Goal: Task Accomplishment & Management: Use online tool/utility

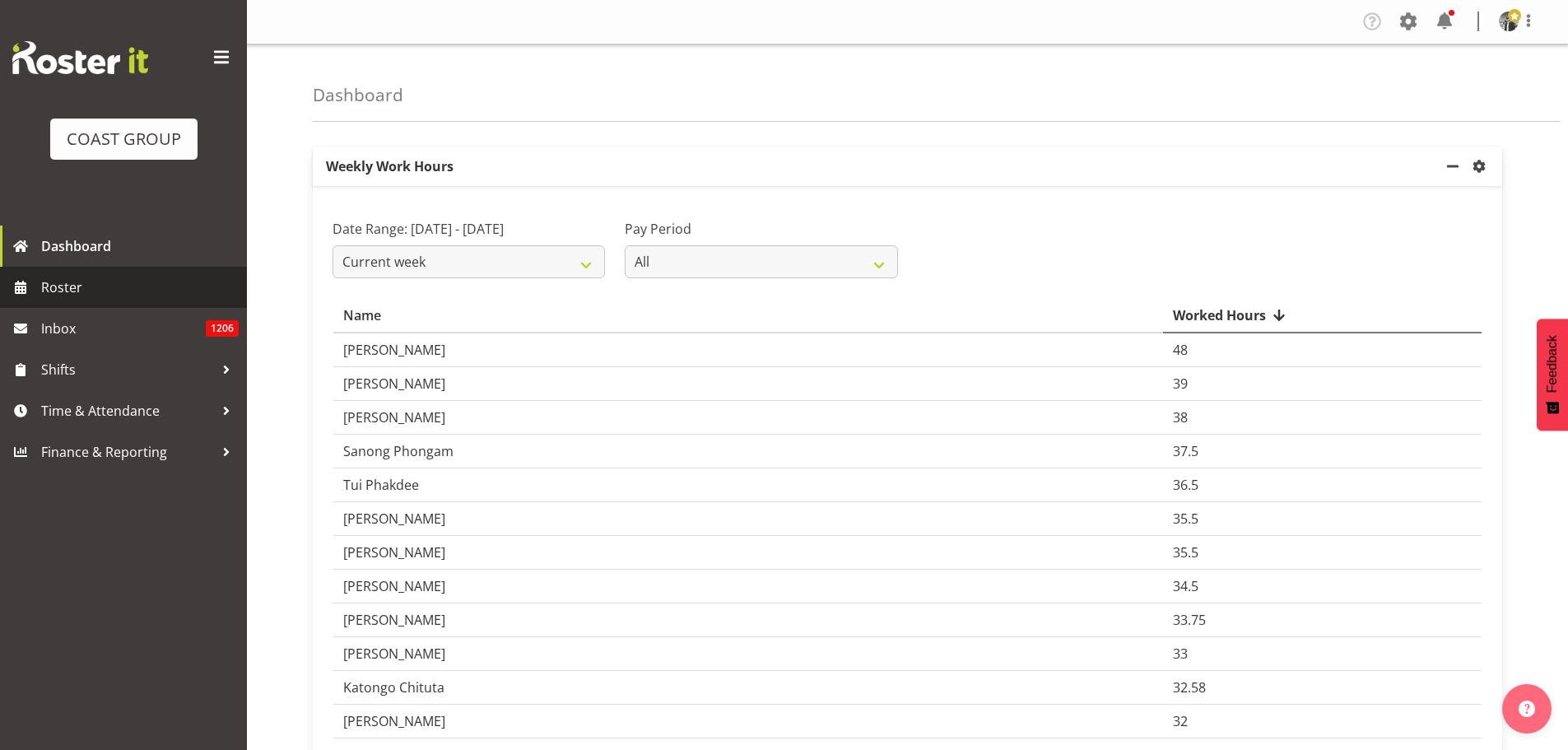
click at [65, 290] on span "Roster" at bounding box center [139, 287] width 197 height 24
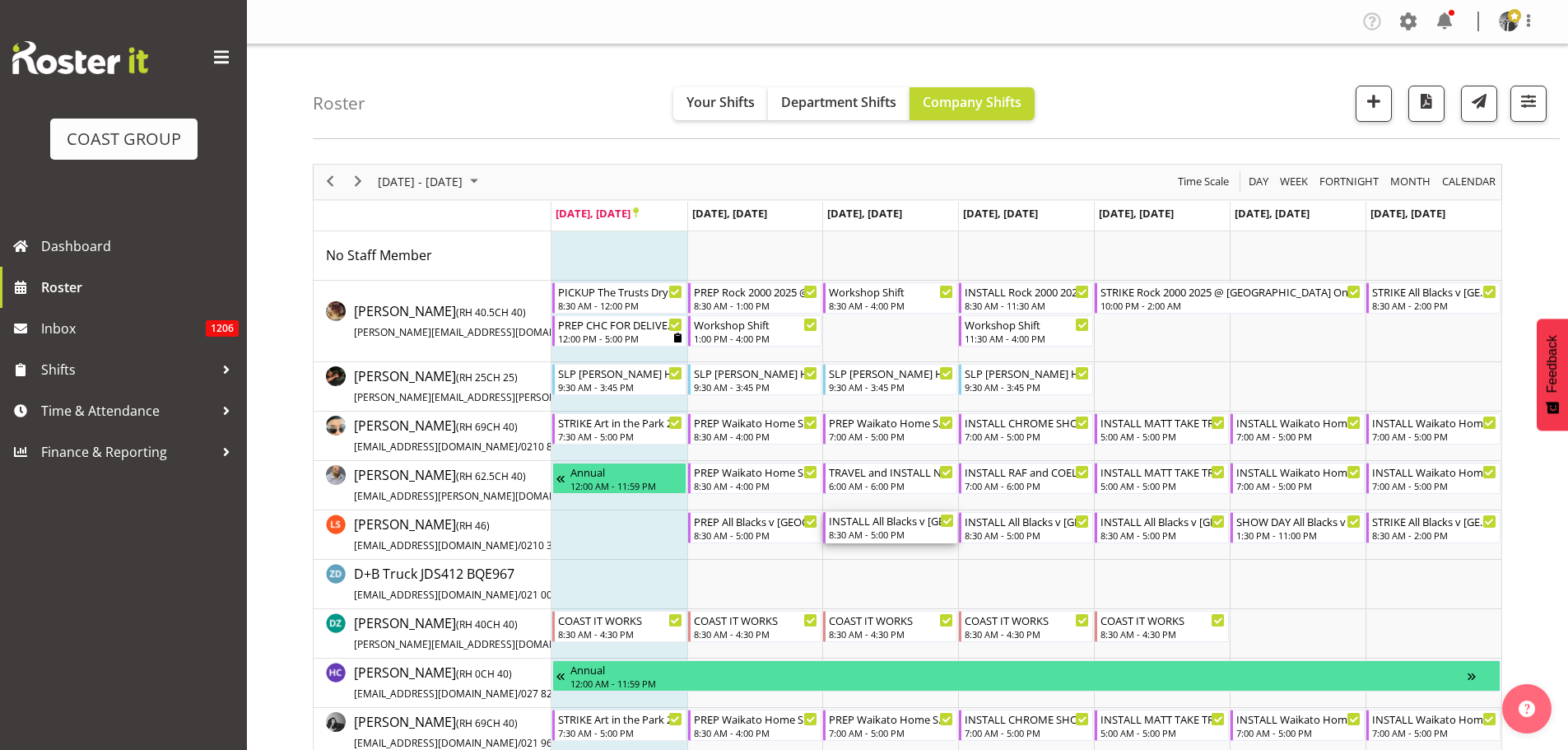
click at [879, 526] on div "INSTALL All Blacks v [GEOGRAPHIC_DATA] 2025 @ [GEOGRAPHIC_DATA] On Site @ TBC" at bounding box center [891, 520] width 125 height 17
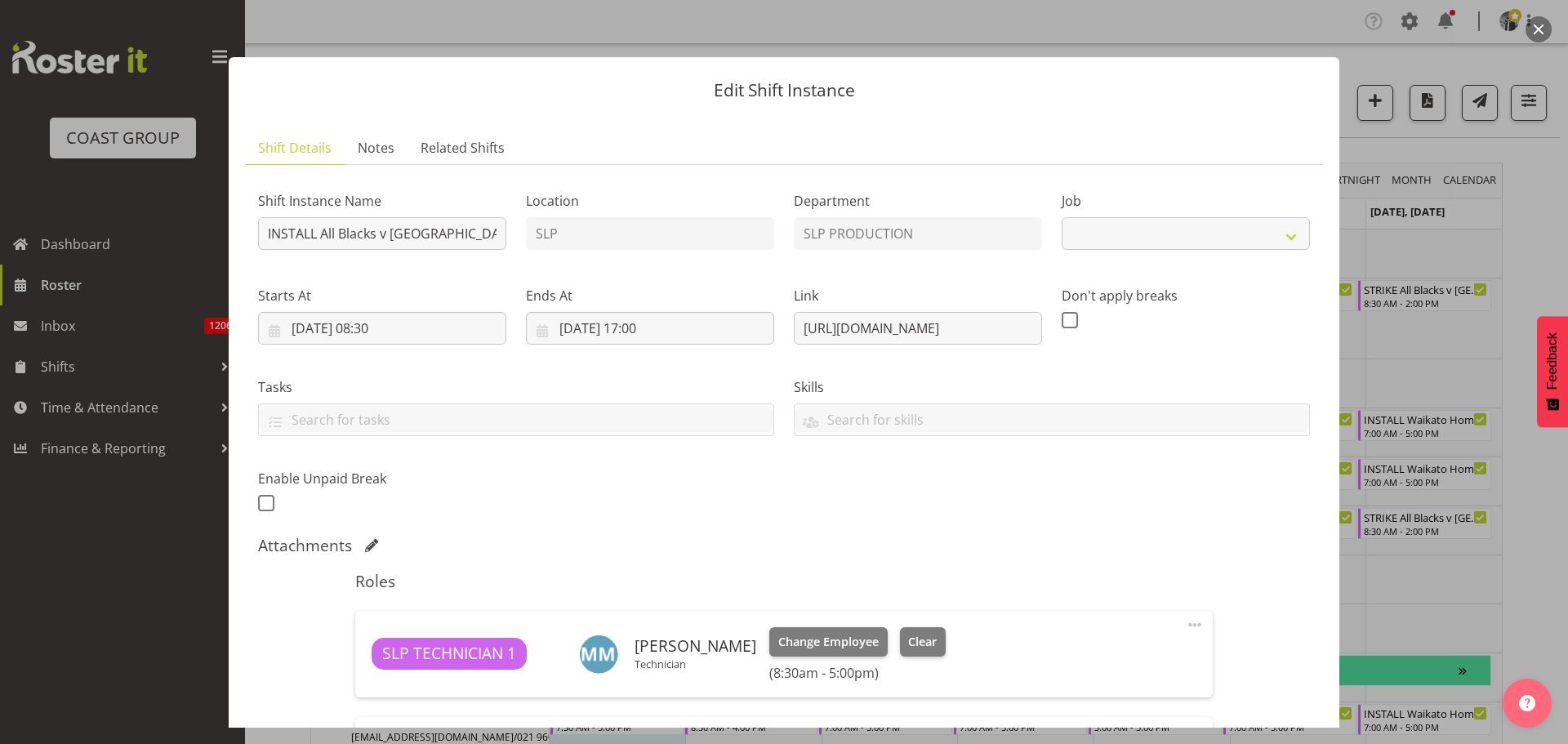
select select "10198"
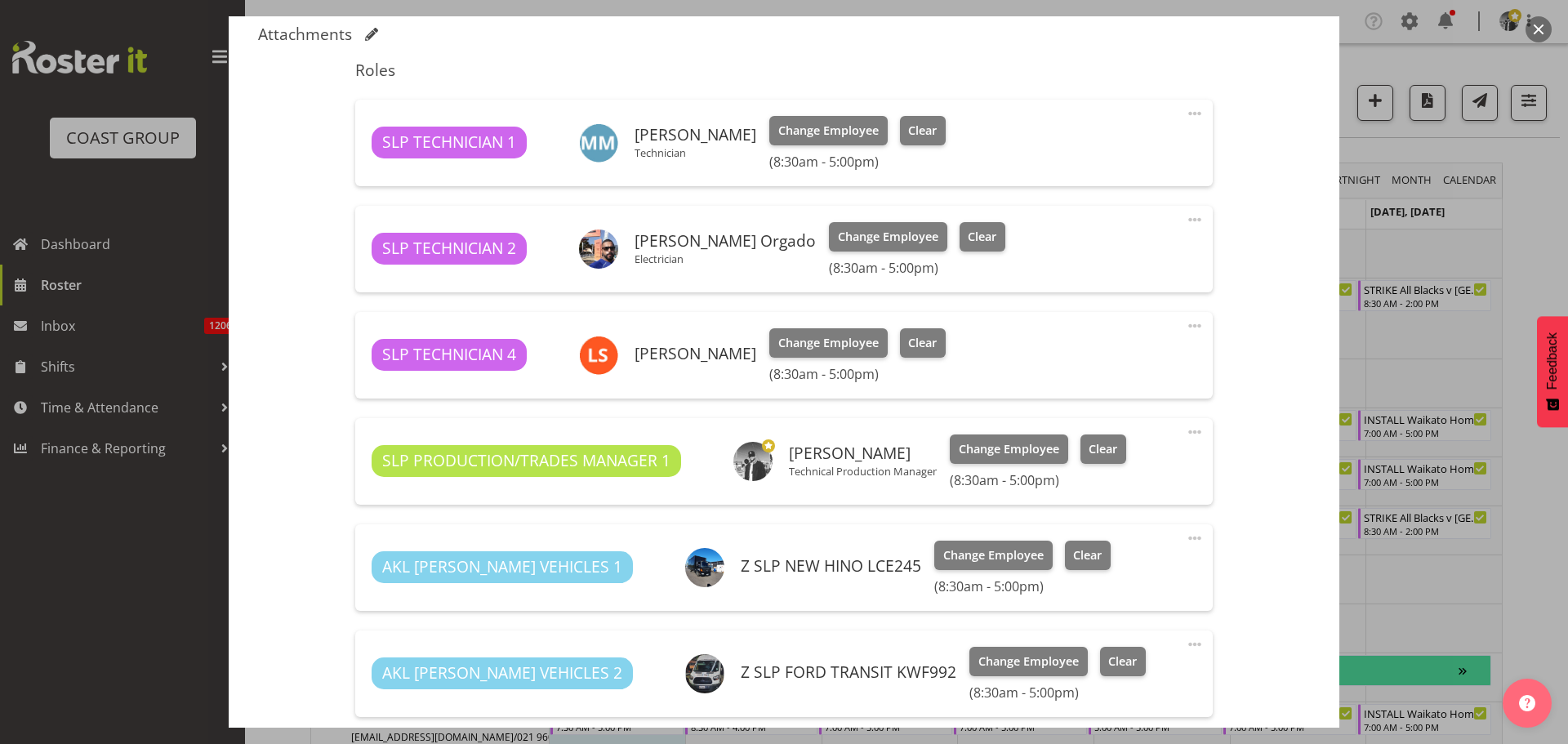
scroll to position [653, 0]
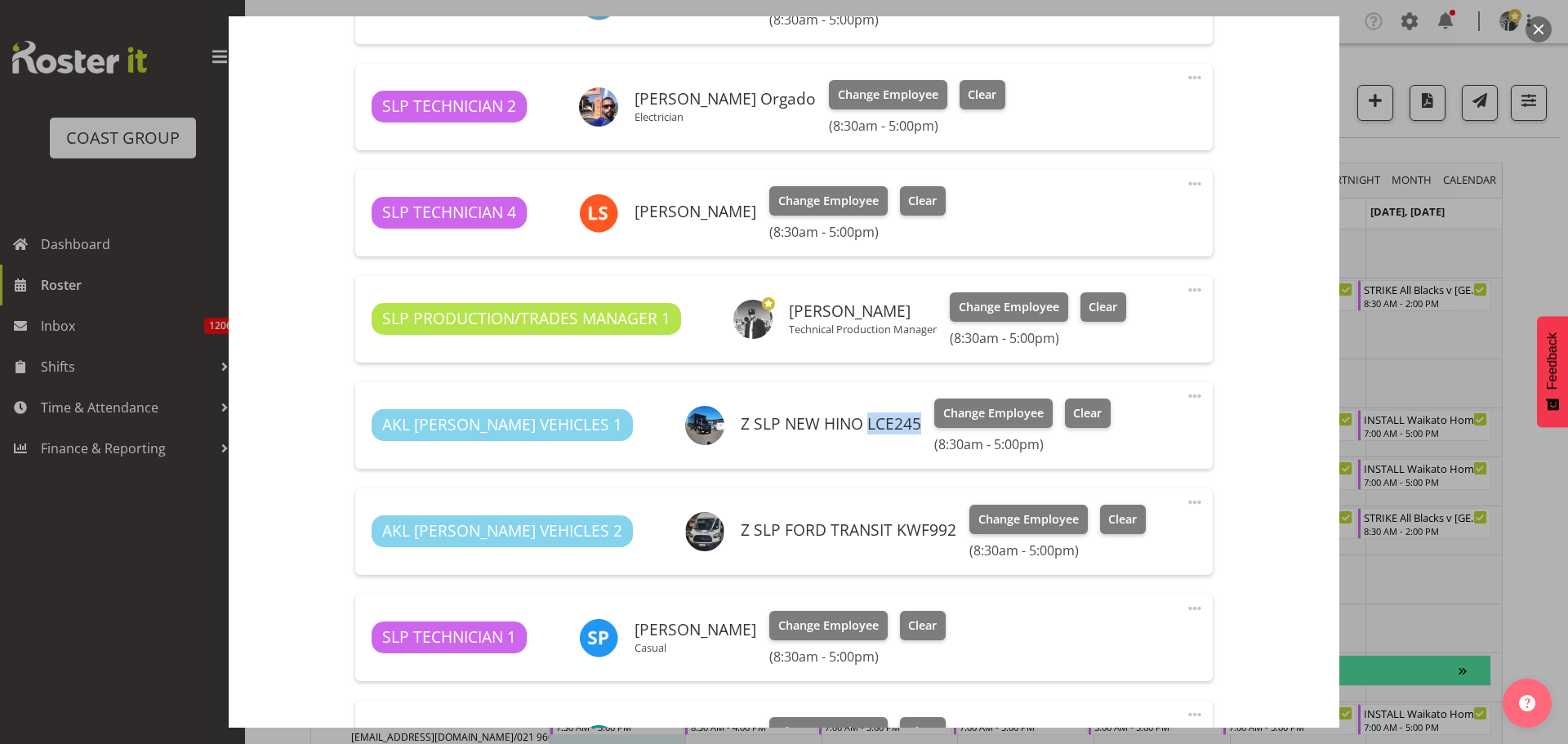
drag, startPoint x: 846, startPoint y: 426, endPoint x: 798, endPoint y: 429, distance: 48.1
click at [798, 429] on h6 "Z SLP NEW HINO LCE245" at bounding box center [831, 424] width 181 height 18
drag, startPoint x: 880, startPoint y: 528, endPoint x: 826, endPoint y: 528, distance: 54.0
click at [826, 528] on h6 "Z SLP FORD TRANSIT KWF992" at bounding box center [848, 530] width 216 height 18
copy h6 "KWF992"
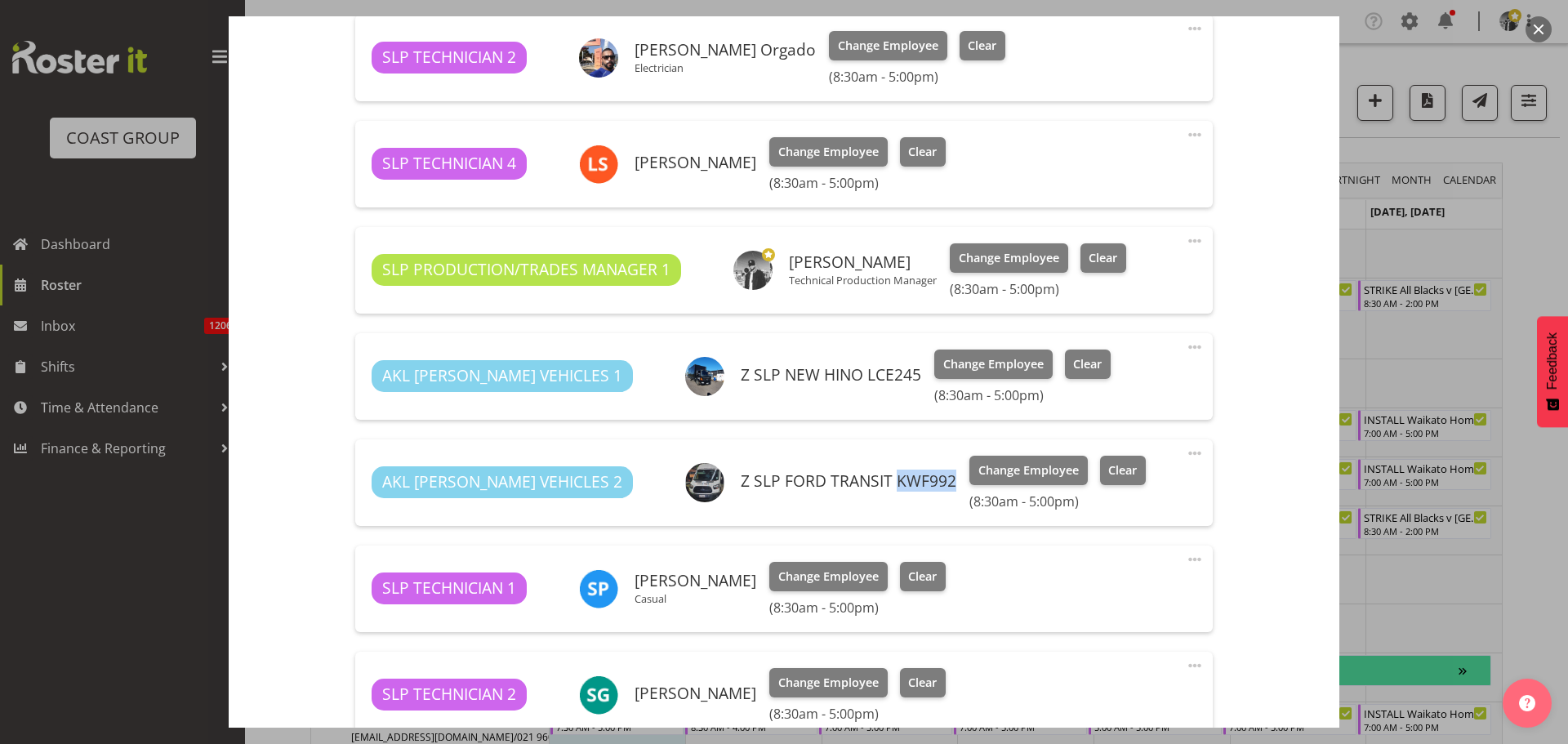
scroll to position [735, 0]
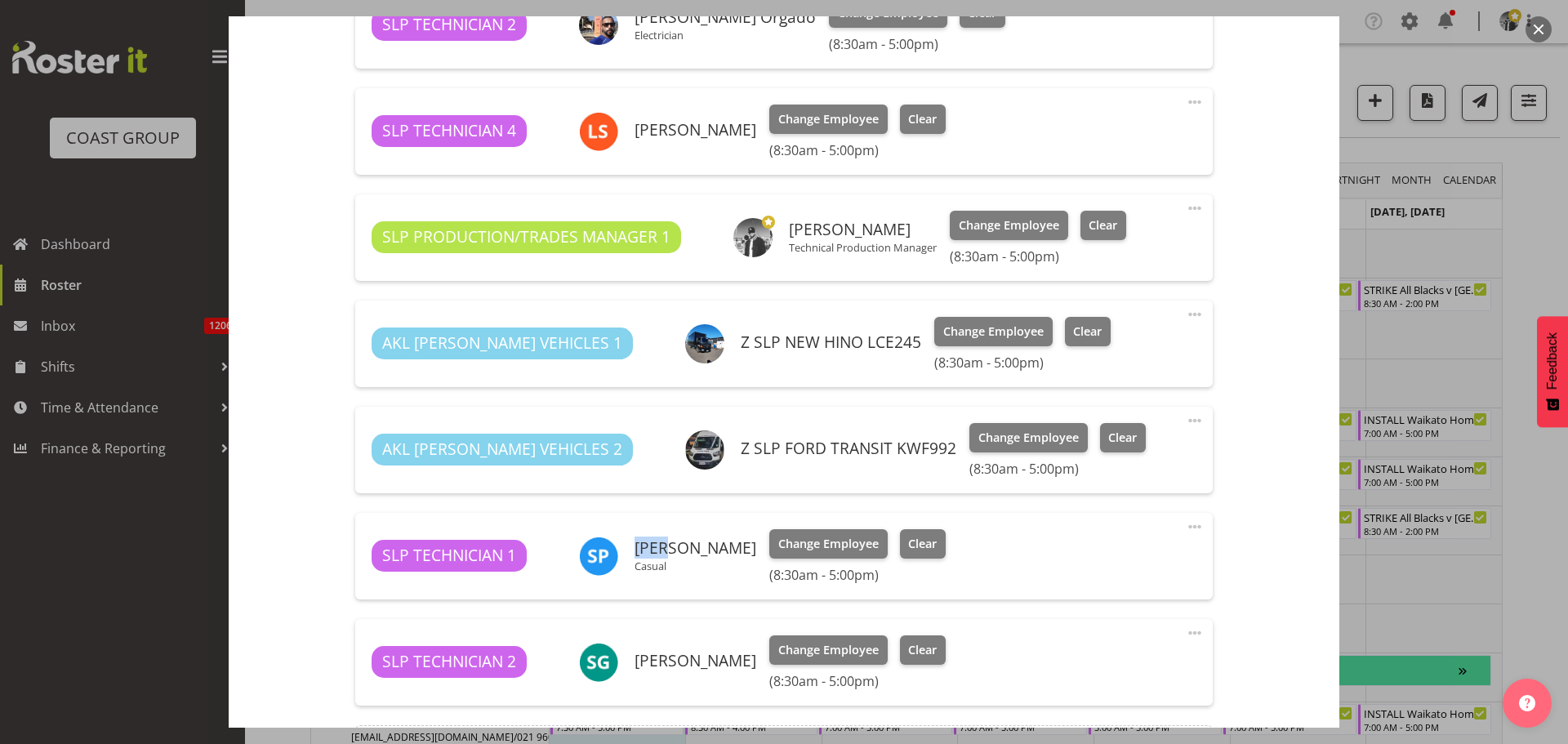
drag, startPoint x: 668, startPoint y: 546, endPoint x: 636, endPoint y: 545, distance: 32.0
click at [636, 545] on h6 "[PERSON_NAME]" at bounding box center [695, 548] width 122 height 18
drag, startPoint x: 772, startPoint y: 544, endPoint x: 752, endPoint y: 541, distance: 20.2
click at [752, 541] on h6 "[PERSON_NAME]" at bounding box center [695, 548] width 122 height 18
click at [756, 540] on h6 "[PERSON_NAME]" at bounding box center [695, 548] width 122 height 18
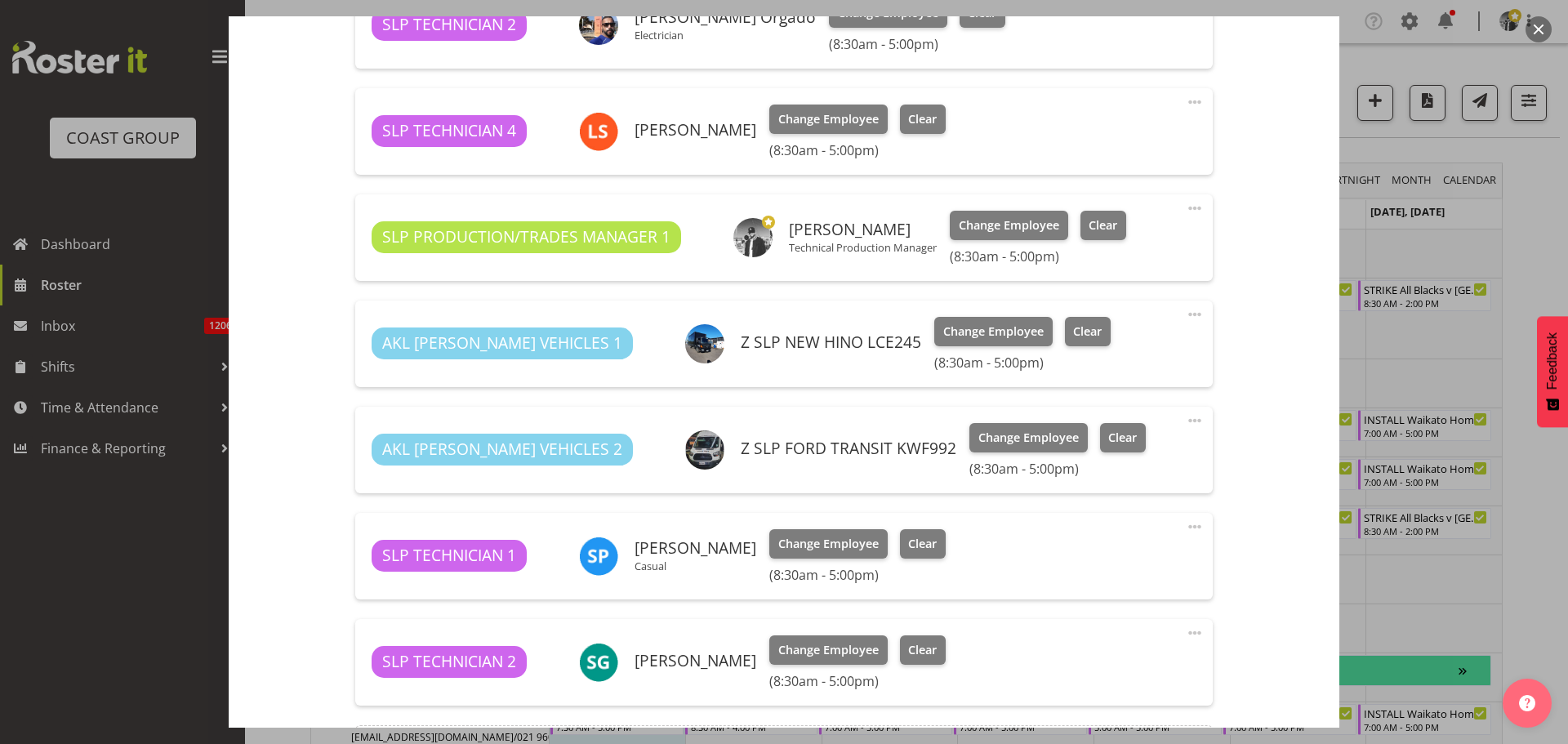
drag, startPoint x: 751, startPoint y: 543, endPoint x: 635, endPoint y: 549, distance: 116.2
click at [635, 549] on h6 "[PERSON_NAME]" at bounding box center [695, 548] width 122 height 18
drag, startPoint x: 739, startPoint y: 663, endPoint x: 629, endPoint y: 665, distance: 110.0
click at [629, 665] on div "[PERSON_NAME]" at bounding box center [667, 662] width 177 height 39
click at [1536, 33] on button "button" at bounding box center [1538, 29] width 26 height 26
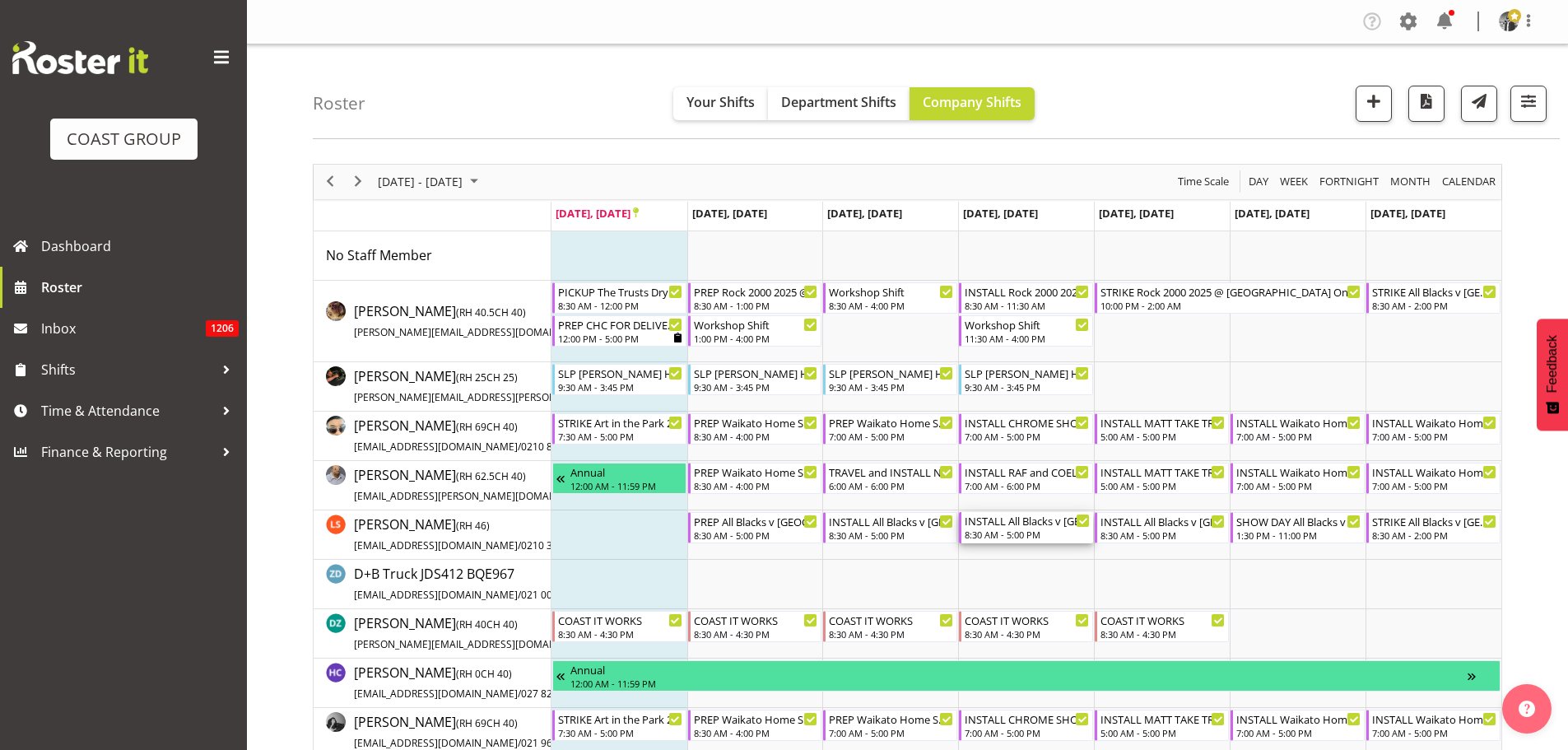
click at [1015, 529] on div "8:30 AM - 5:00 PM" at bounding box center [1027, 534] width 125 height 13
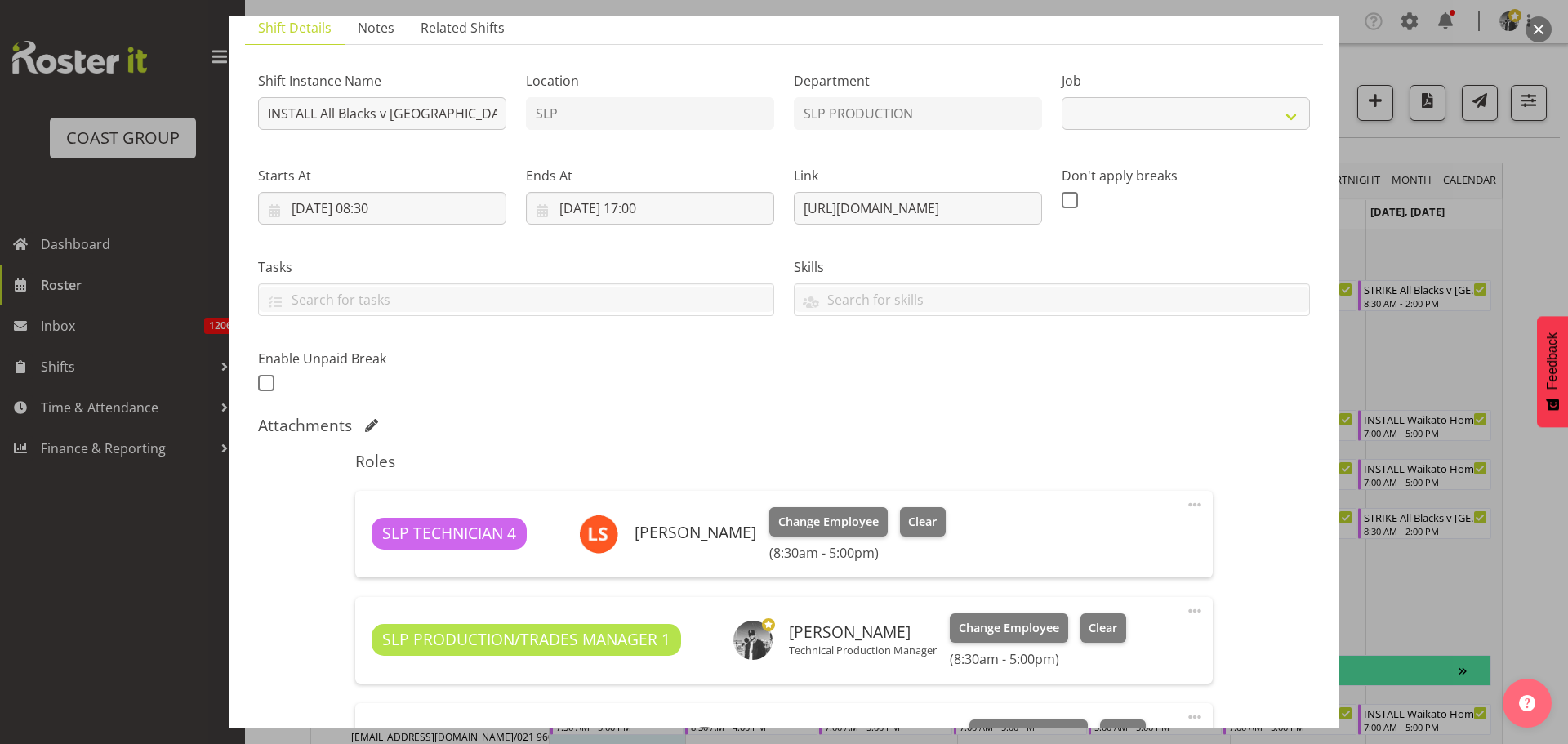
select select "10198"
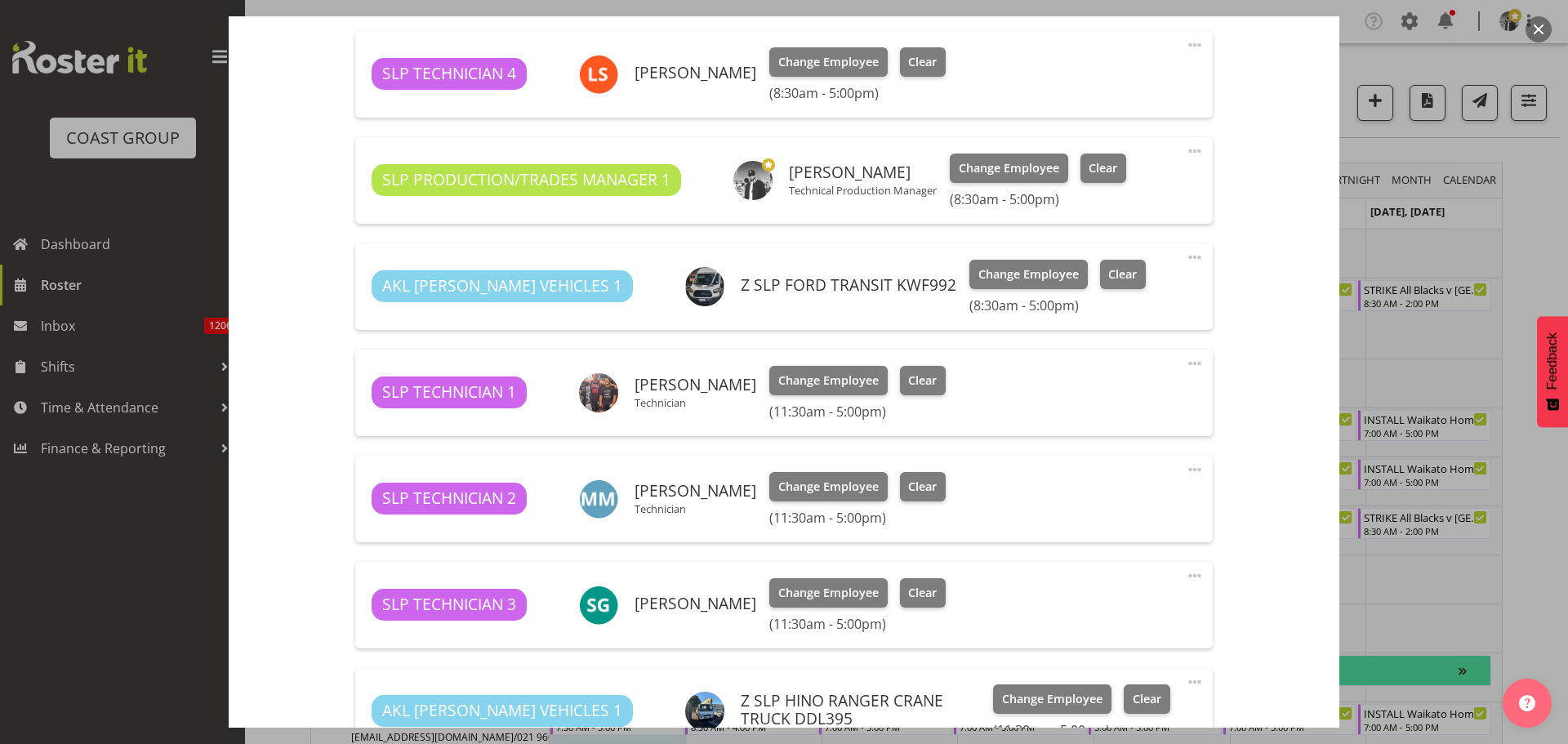
scroll to position [653, 0]
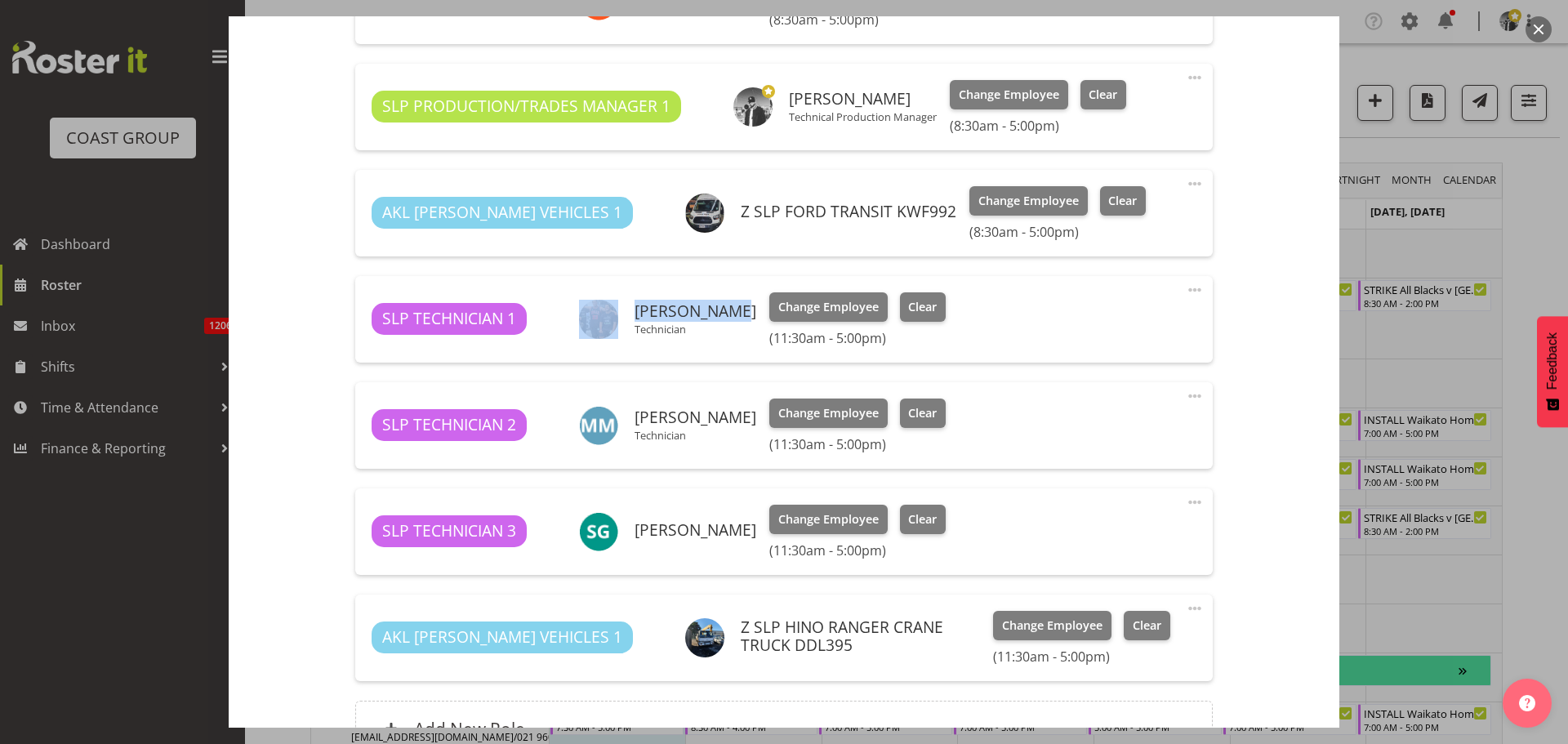
drag, startPoint x: 725, startPoint y: 310, endPoint x: 628, endPoint y: 305, distance: 97.1
click at [628, 305] on div "[PERSON_NAME] Technician" at bounding box center [667, 319] width 177 height 39
copy div "[PERSON_NAME]"
drag, startPoint x: 745, startPoint y: 416, endPoint x: 633, endPoint y: 415, distance: 112.0
click at [633, 415] on div "[PERSON_NAME] Technician" at bounding box center [667, 425] width 177 height 39
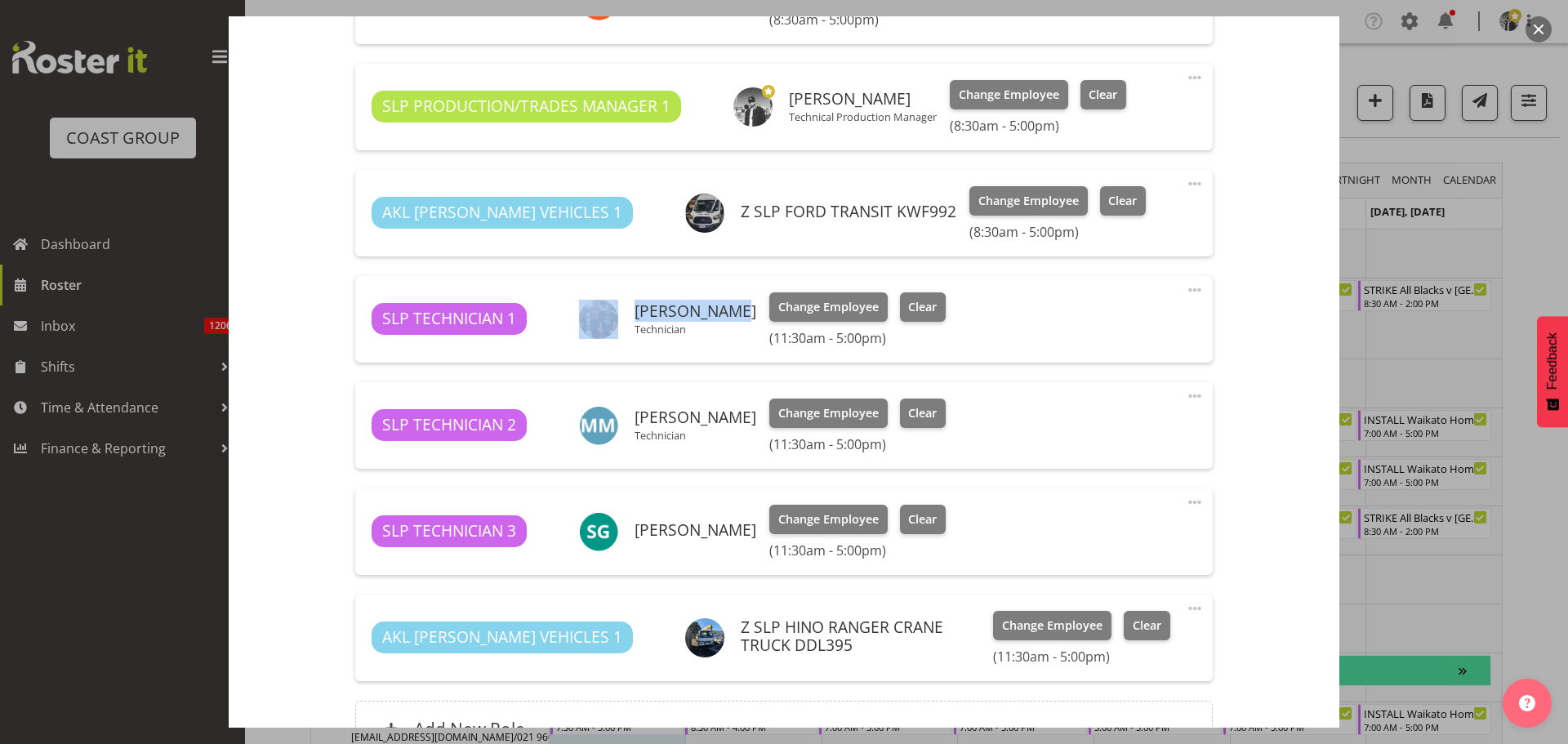
copy h6 "[PERSON_NAME]"
drag, startPoint x: 683, startPoint y: 533, endPoint x: 628, endPoint y: 532, distance: 55.0
click at [628, 532] on div "[PERSON_NAME]" at bounding box center [667, 531] width 177 height 39
copy div "[PERSON_NAME]"
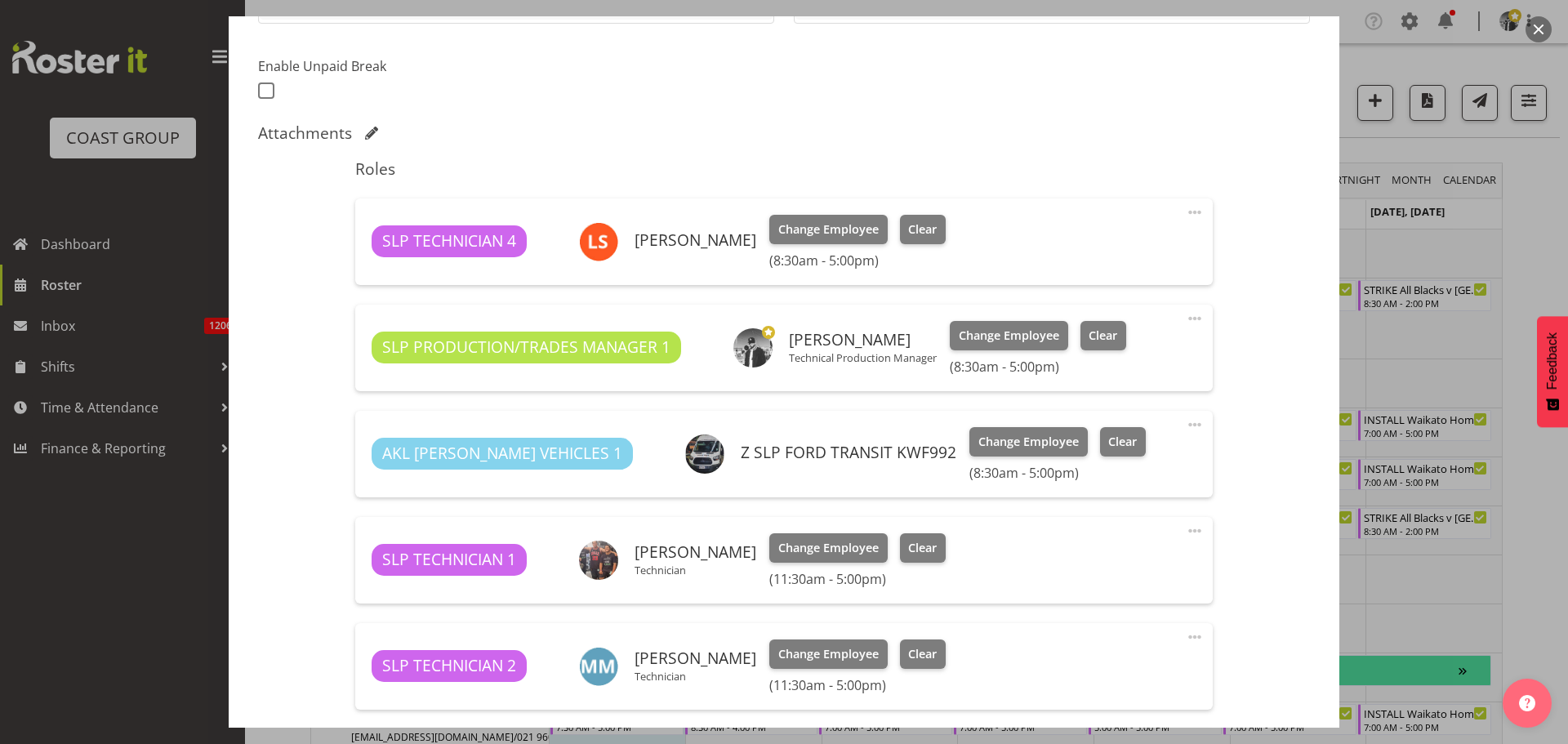
scroll to position [409, 0]
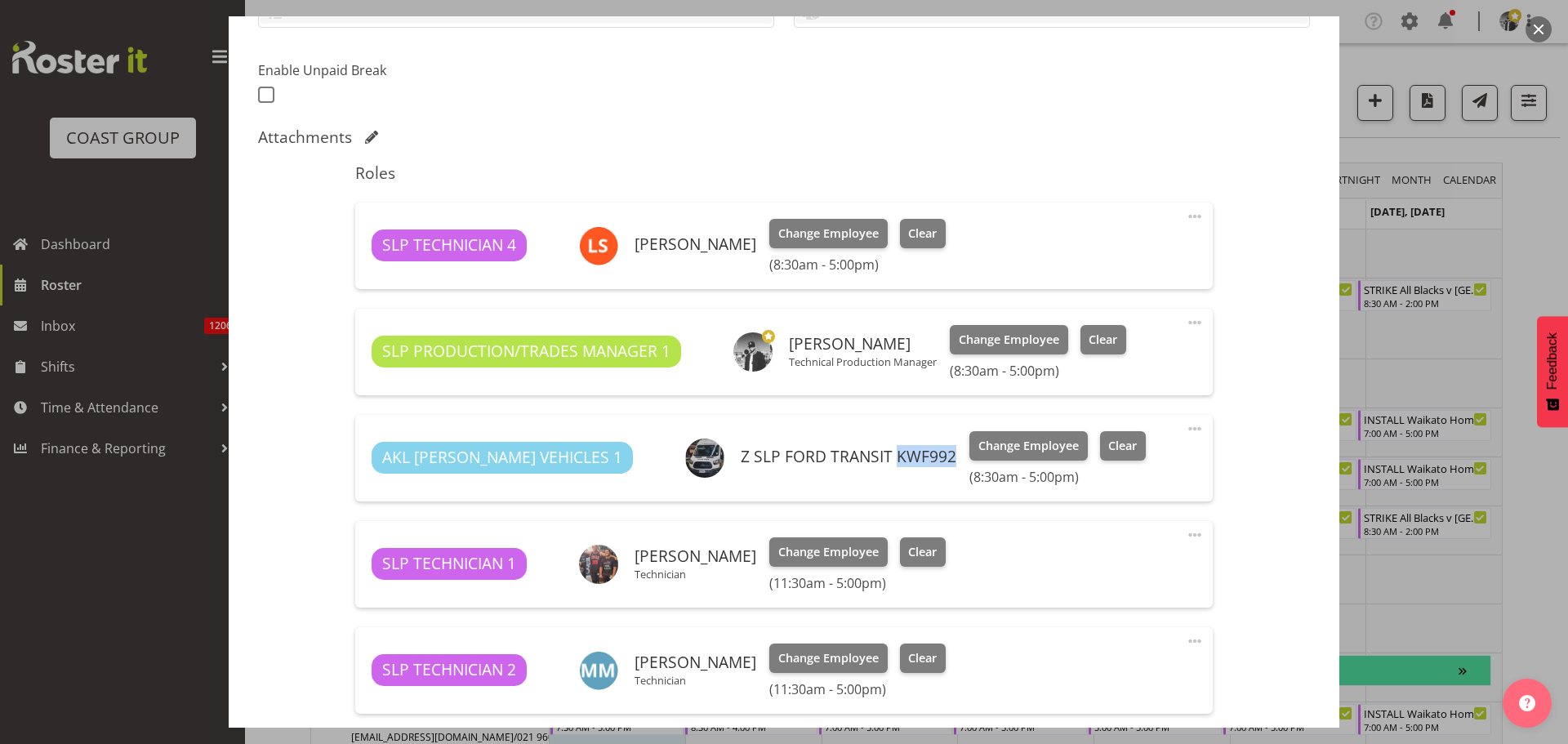
drag, startPoint x: 879, startPoint y: 455, endPoint x: 826, endPoint y: 457, distance: 53.0
click at [826, 457] on h6 "Z SLP FORD TRANSIT KWF992" at bounding box center [848, 457] width 216 height 18
copy h6 "KWF992"
click at [1536, 28] on button "button" at bounding box center [1538, 29] width 26 height 26
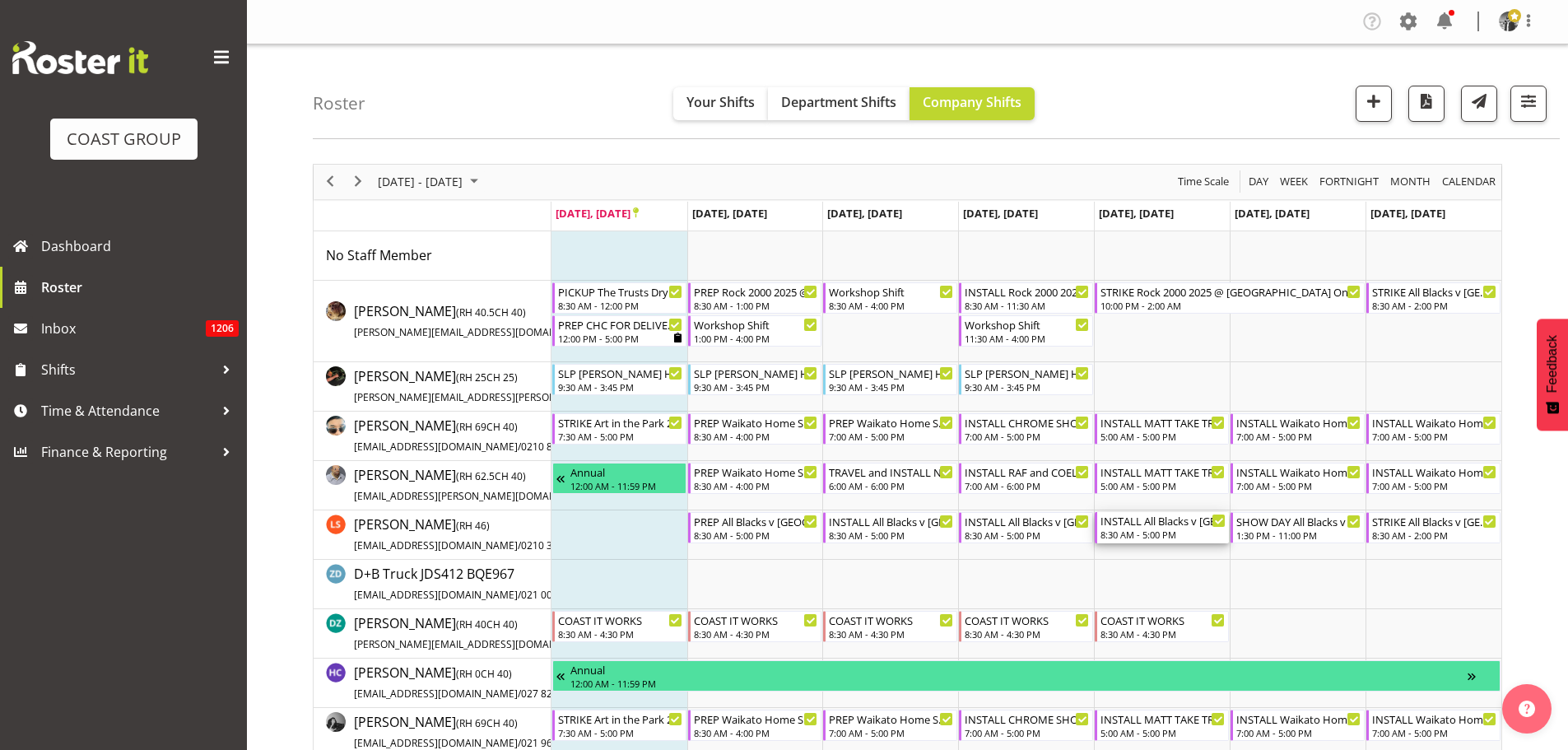
click at [1164, 527] on div "INSTALL All Blacks v [GEOGRAPHIC_DATA] 2025 @ [GEOGRAPHIC_DATA] On Site @ TBC" at bounding box center [1163, 520] width 125 height 17
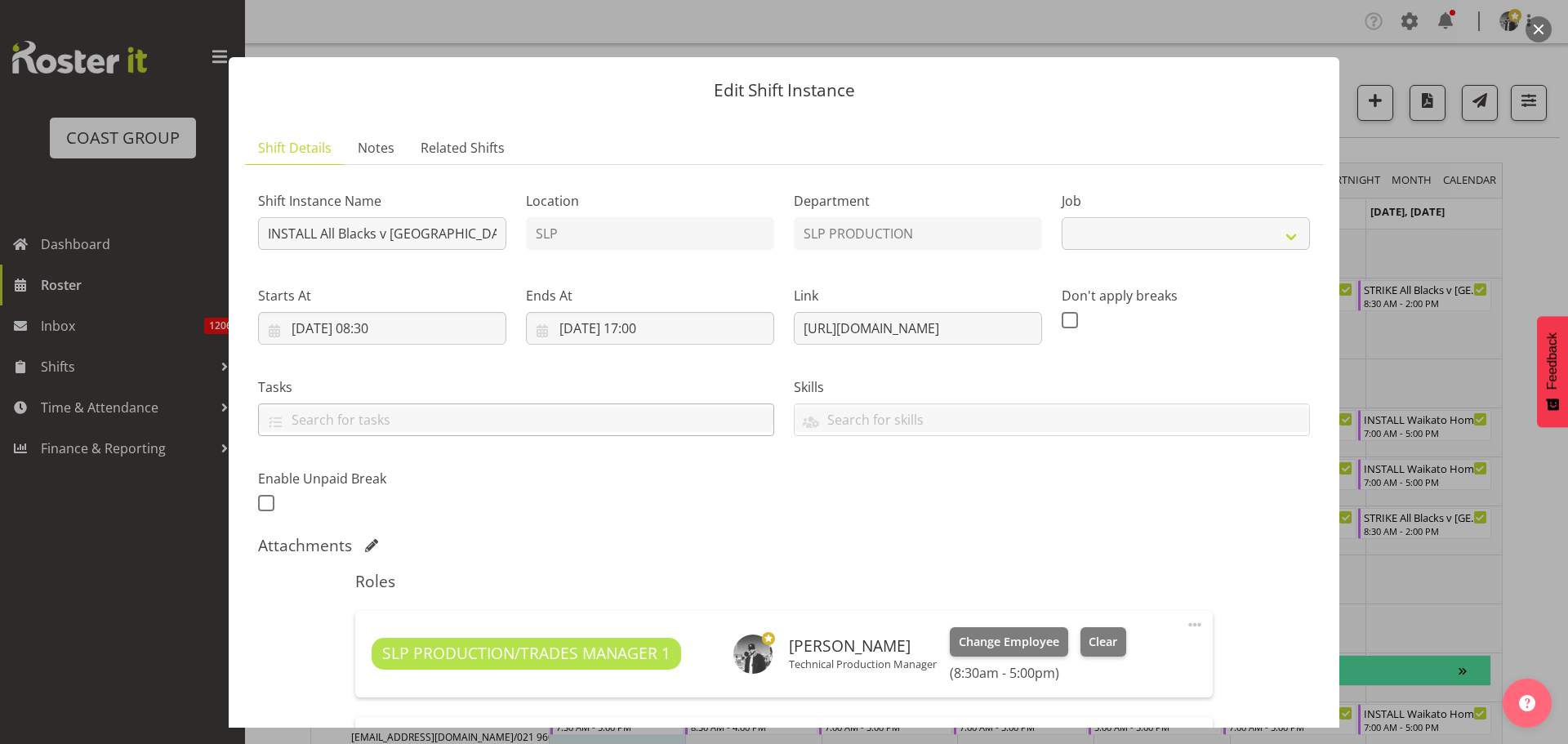
select select "10198"
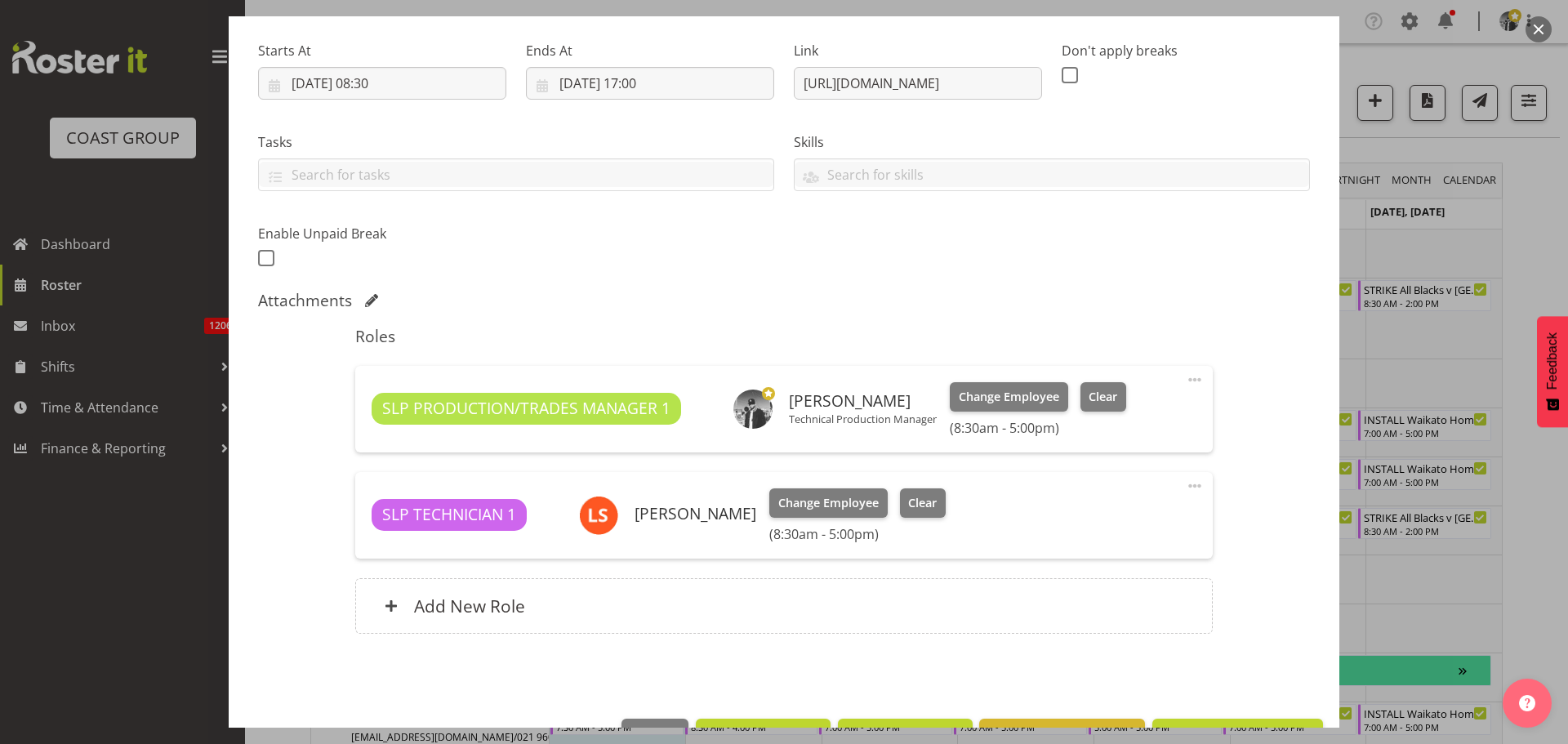
click at [1537, 27] on button "button" at bounding box center [1538, 29] width 26 height 26
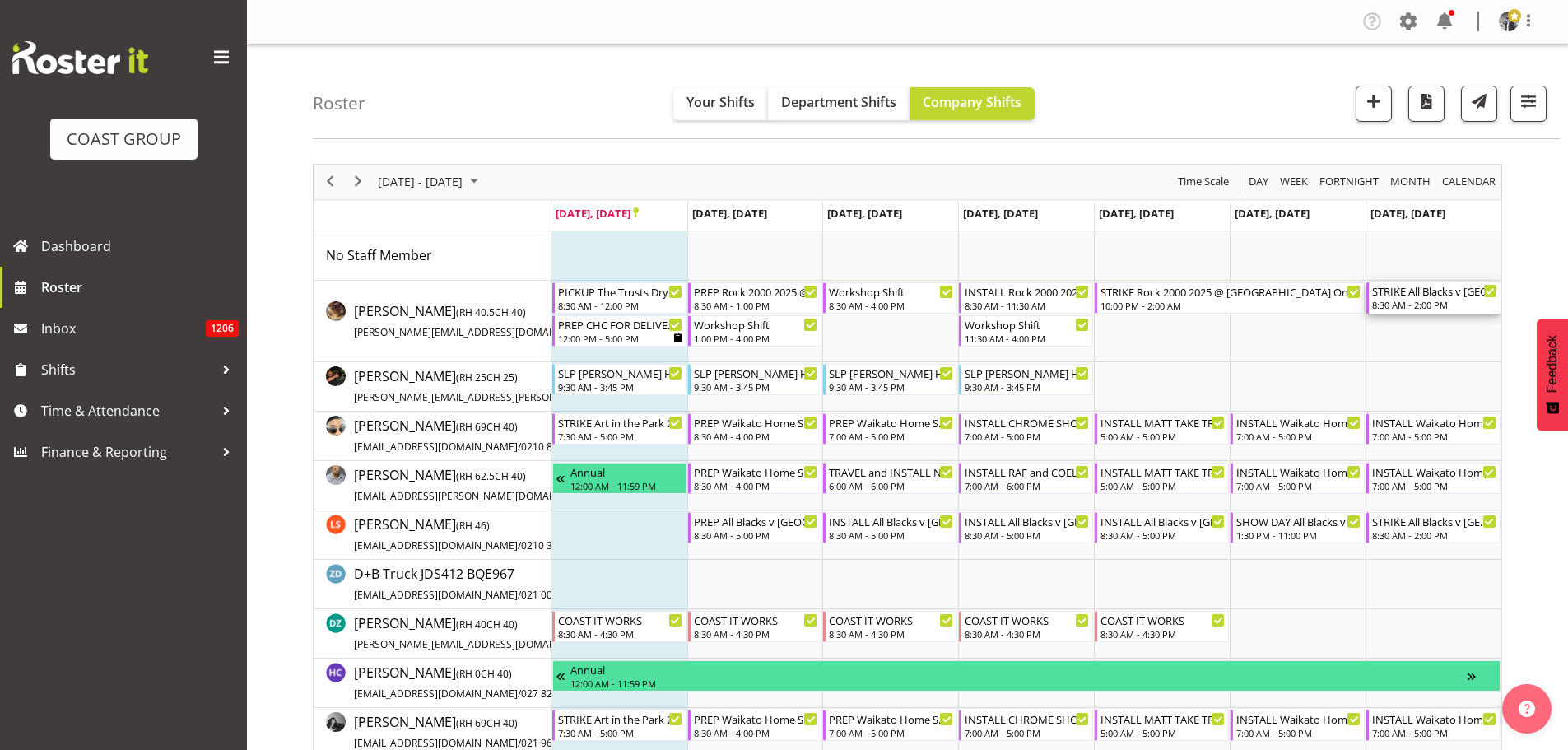
click at [1410, 290] on div "STRIKE All Blacks v [GEOGRAPHIC_DATA] 2025 @ [GEOGRAPHIC_DATA] On Site @ TBC" at bounding box center [1434, 291] width 125 height 17
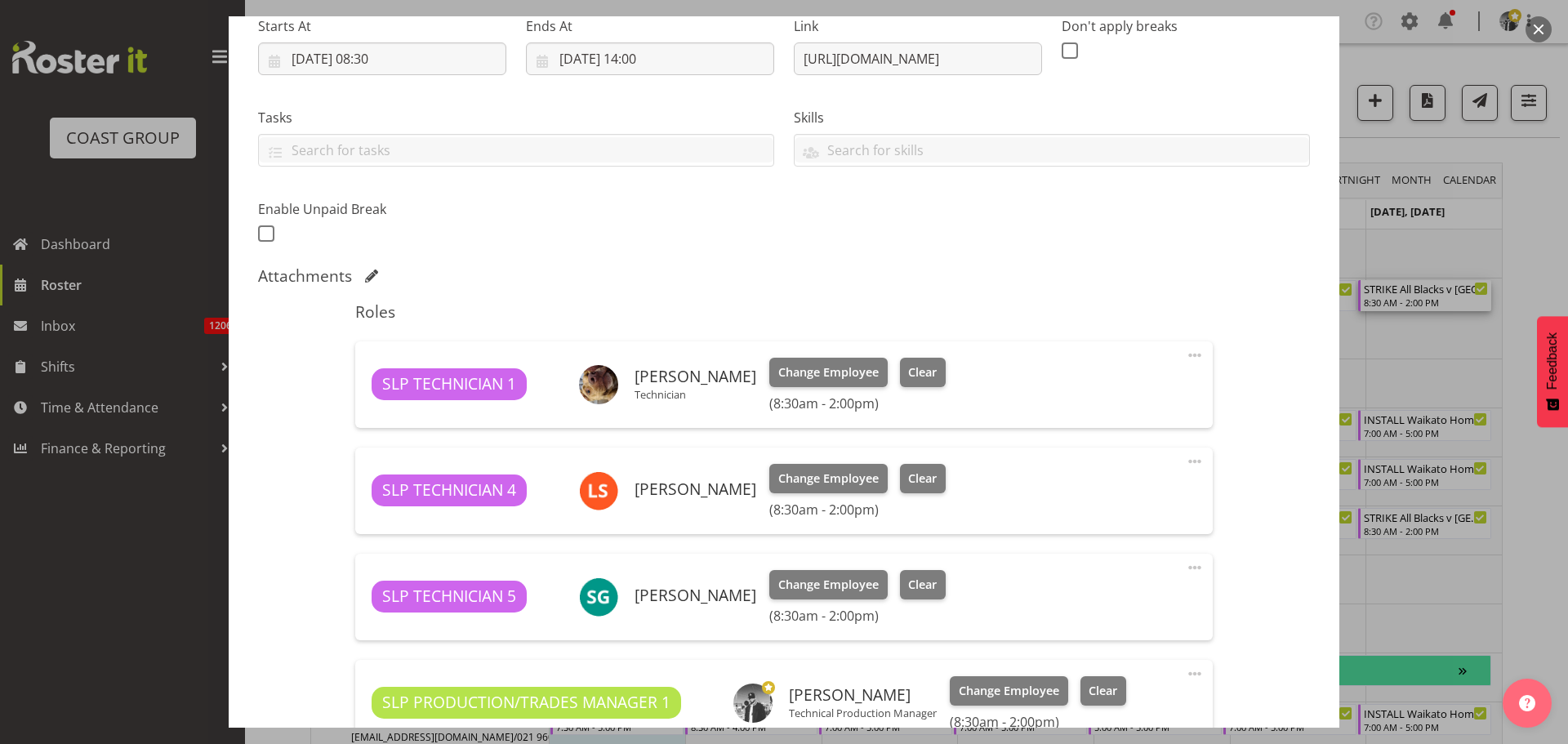
select select "10198"
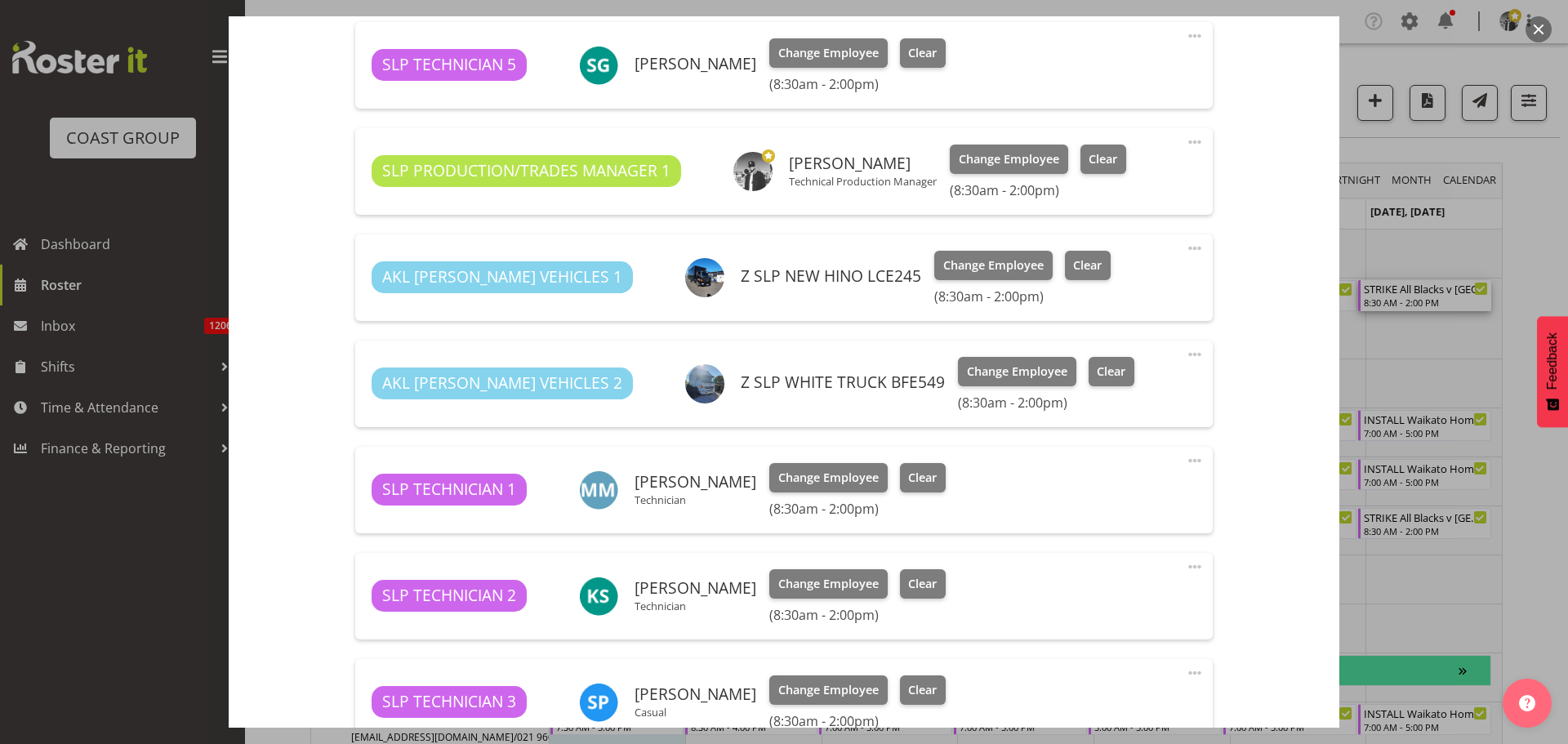
scroll to position [816, 0]
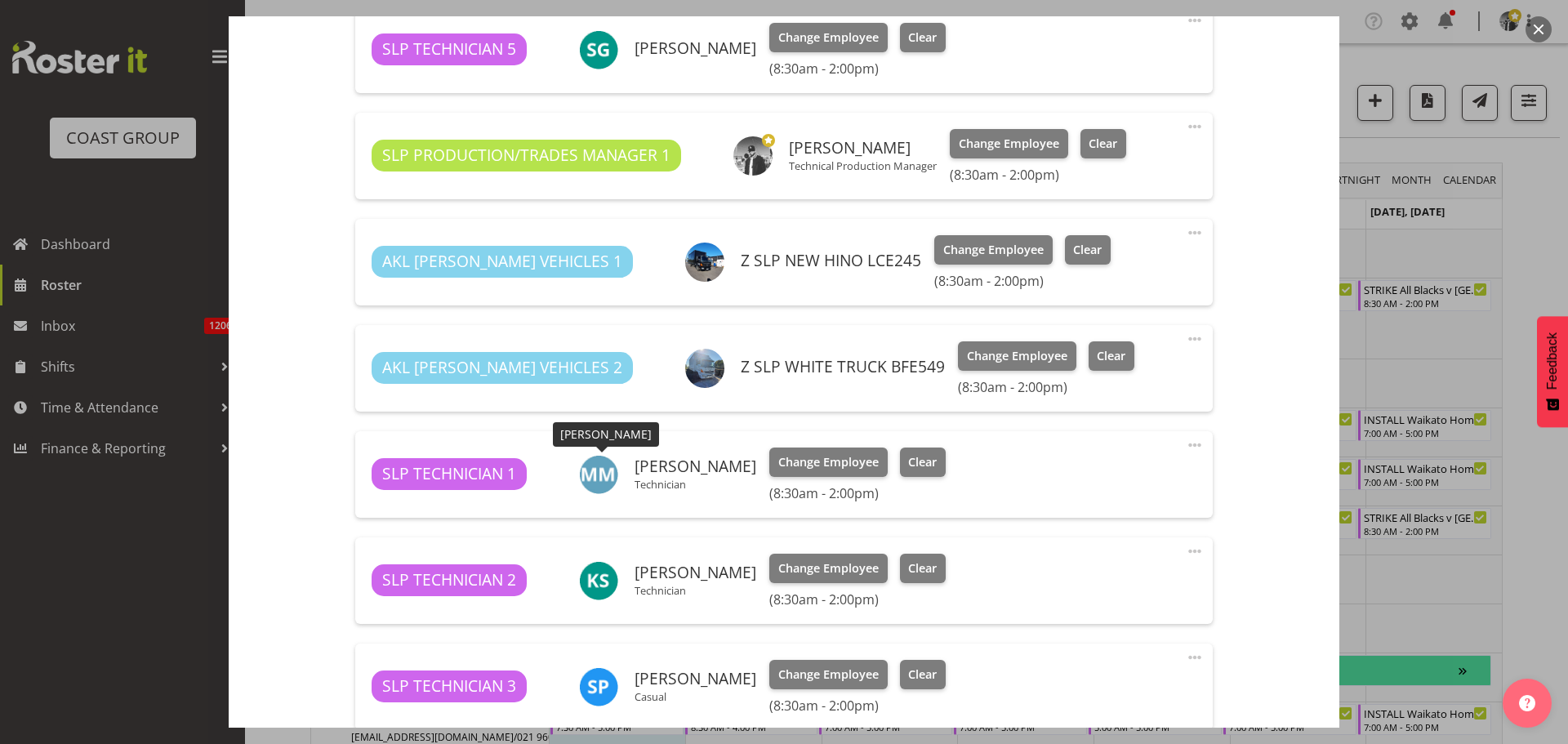
drag, startPoint x: 747, startPoint y: 469, endPoint x: 626, endPoint y: 466, distance: 121.0
click at [626, 466] on div "[PERSON_NAME] Technician" at bounding box center [667, 474] width 177 height 39
copy div "[PERSON_NAME]"
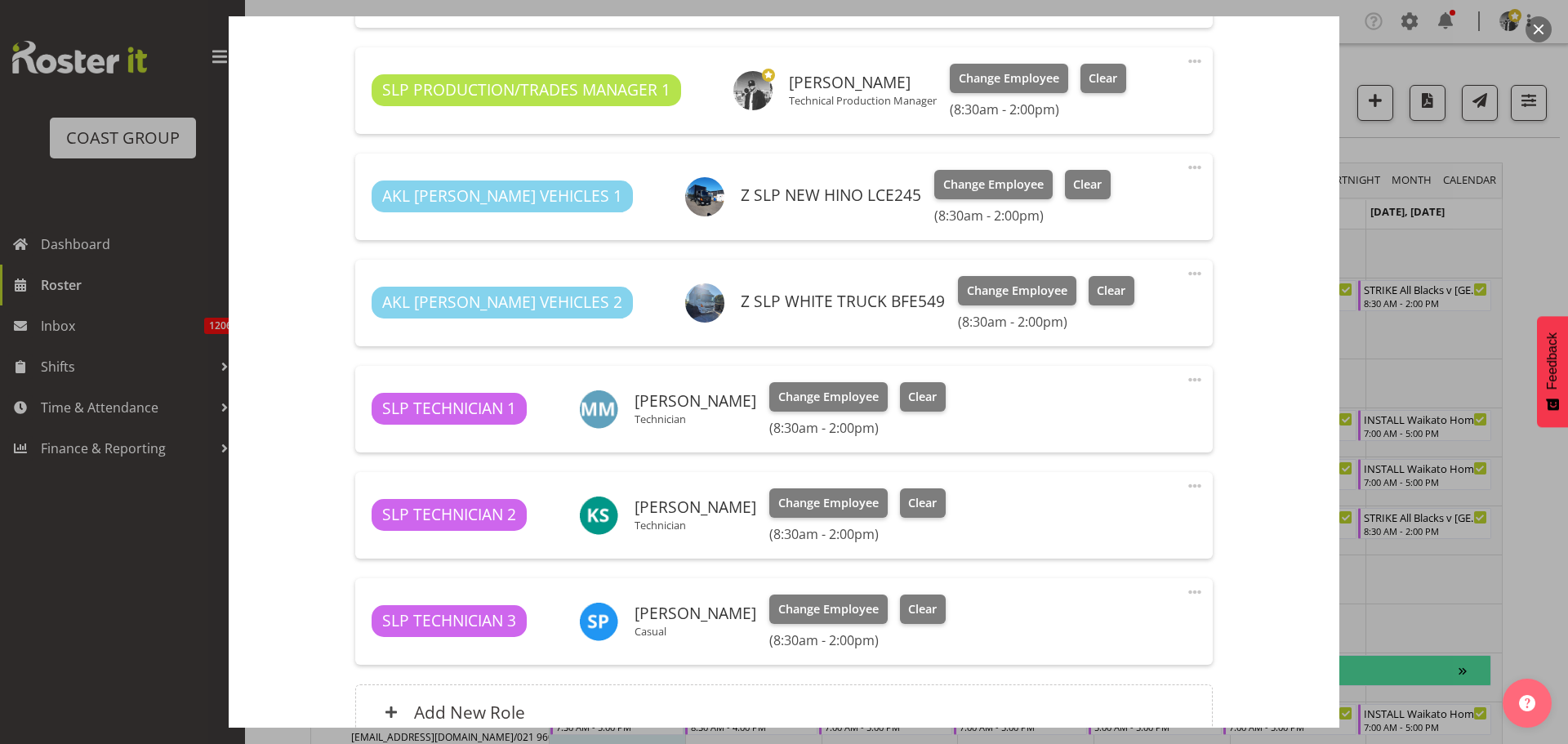
scroll to position [898, 0]
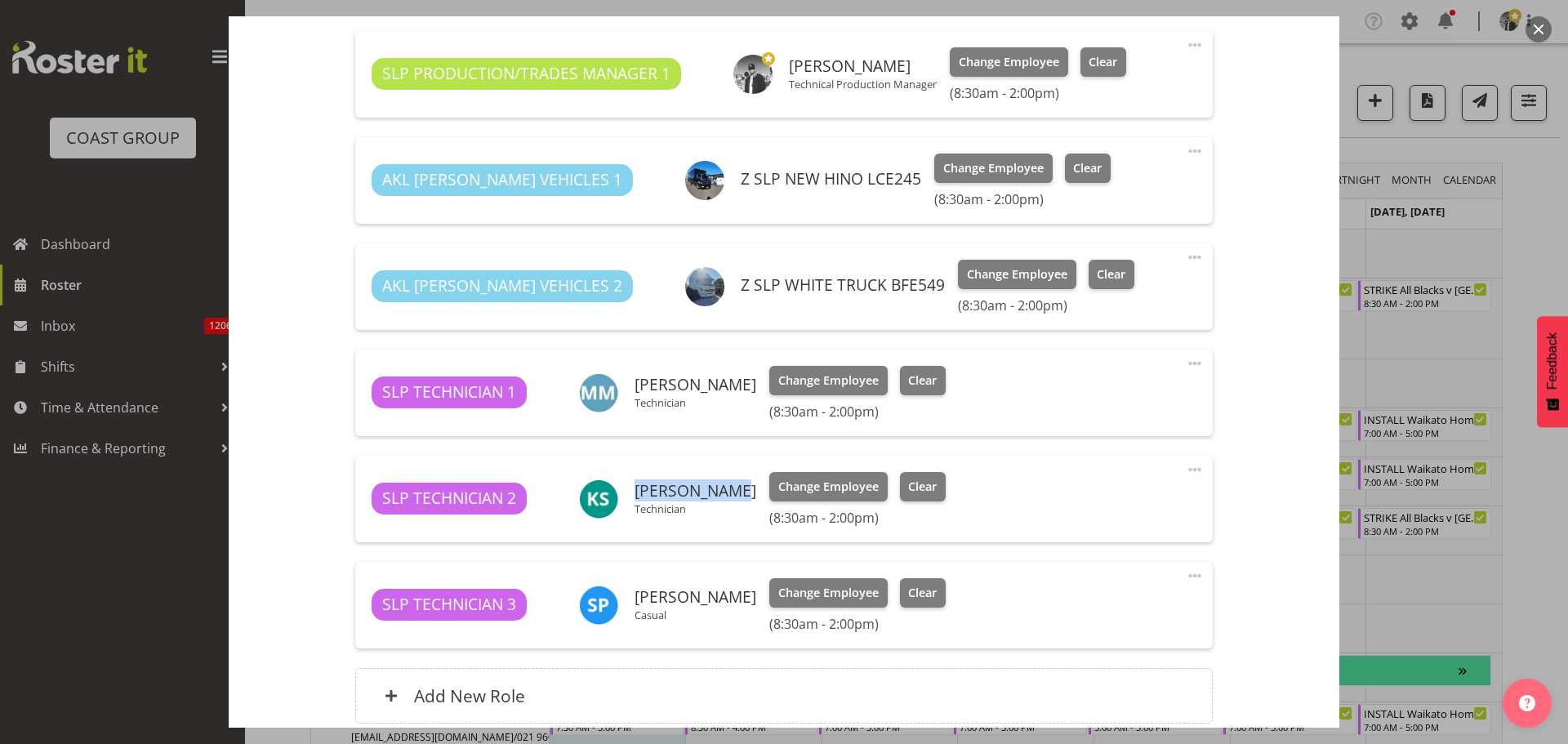
drag, startPoint x: 730, startPoint y: 489, endPoint x: 630, endPoint y: 494, distance: 100.1
click at [630, 494] on div "[PERSON_NAME] Technician" at bounding box center [667, 498] width 177 height 39
copy h6 "[PERSON_NAME]"
drag, startPoint x: 769, startPoint y: 595, endPoint x: 636, endPoint y: 587, distance: 133.2
click at [636, 588] on h6 "[PERSON_NAME]" at bounding box center [695, 597] width 122 height 18
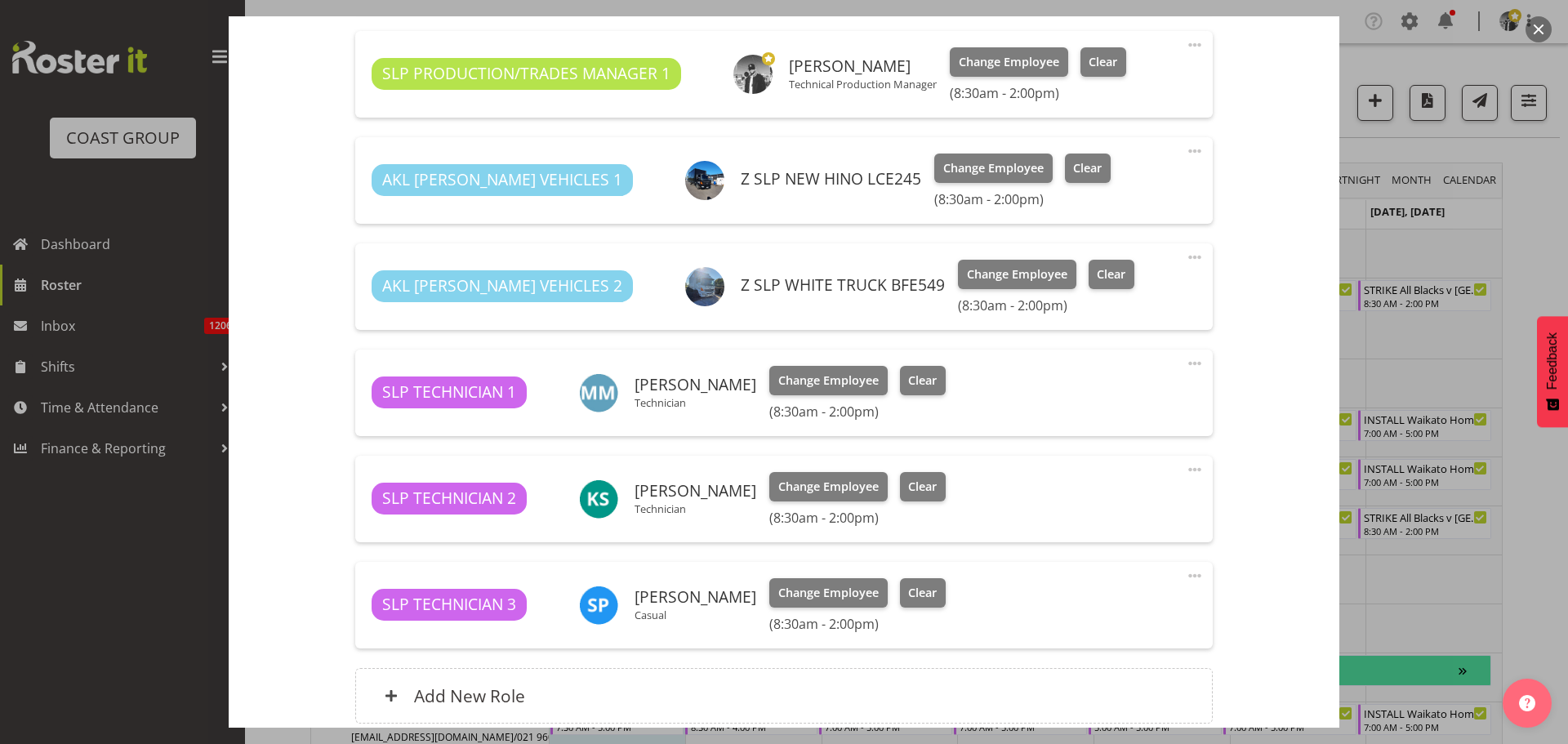
click at [775, 596] on div "SLP TECHNICIAN 3 [PERSON_NAME] Casual Change Employee Clear (8:30am - 2:00pm)" at bounding box center [783, 605] width 824 height 54
drag, startPoint x: 774, startPoint y: 598, endPoint x: 632, endPoint y: 600, distance: 142.0
click at [632, 600] on div "SLP TECHNICIAN 3 [PERSON_NAME] Casual Change Employee Clear (8:30am - 2:00pm)" at bounding box center [783, 605] width 824 height 54
copy h6 "[PERSON_NAME]"
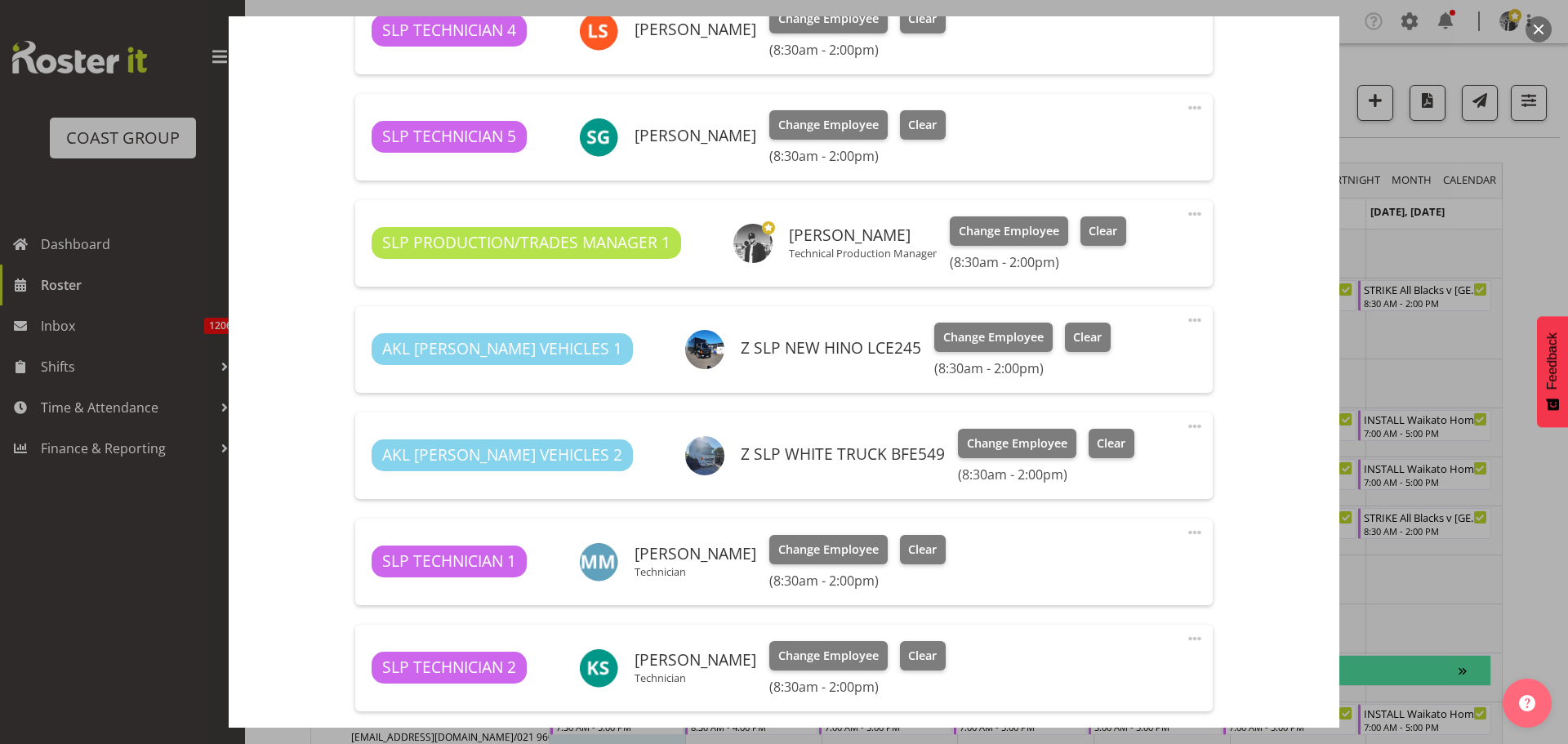
scroll to position [712, 0]
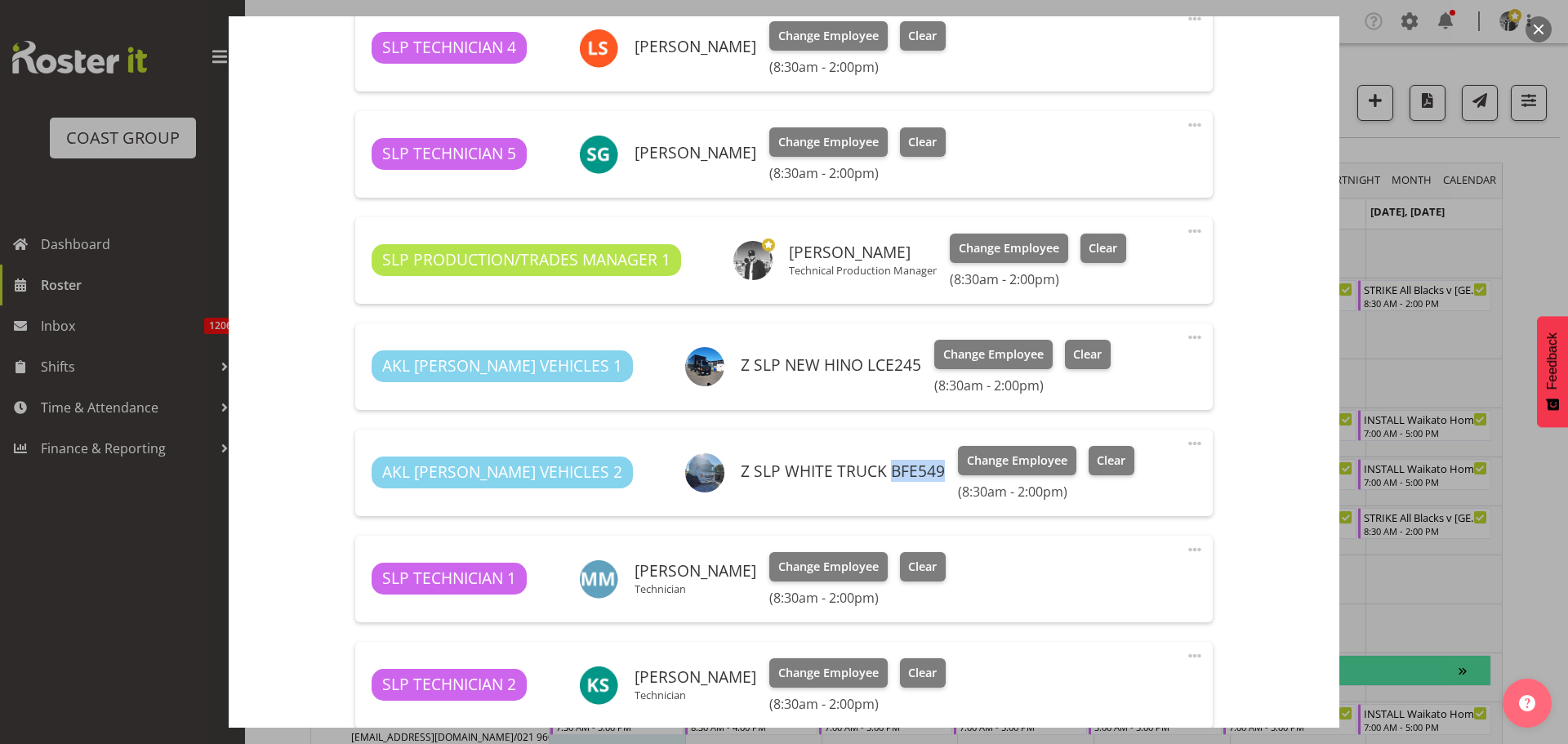
drag, startPoint x: 871, startPoint y: 467, endPoint x: 816, endPoint y: 469, distance: 55.0
click at [816, 469] on h6 "Z SLP WHITE TRUCK BFE549" at bounding box center [842, 471] width 204 height 18
copy h6 "BFE549"
